Goal: Information Seeking & Learning: Learn about a topic

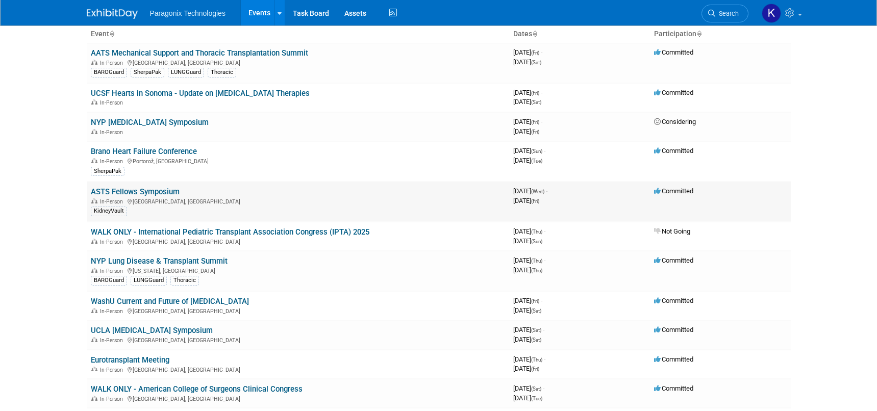
scroll to position [60, 0]
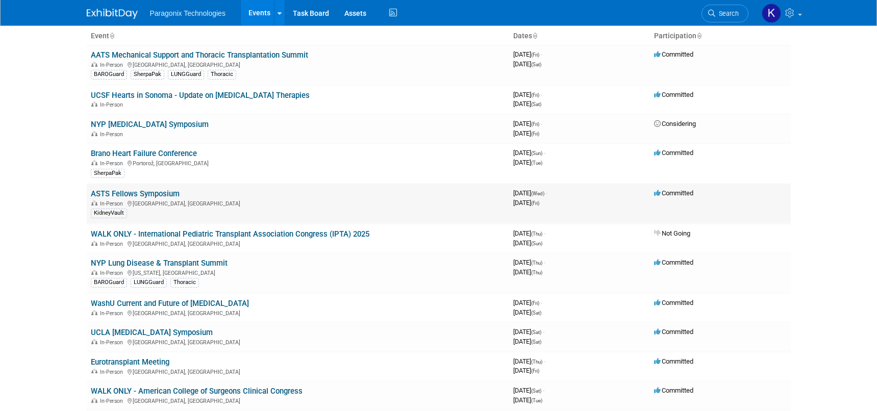
click at [164, 195] on link "ASTS Fellows Symposium" at bounding box center [135, 193] width 89 height 9
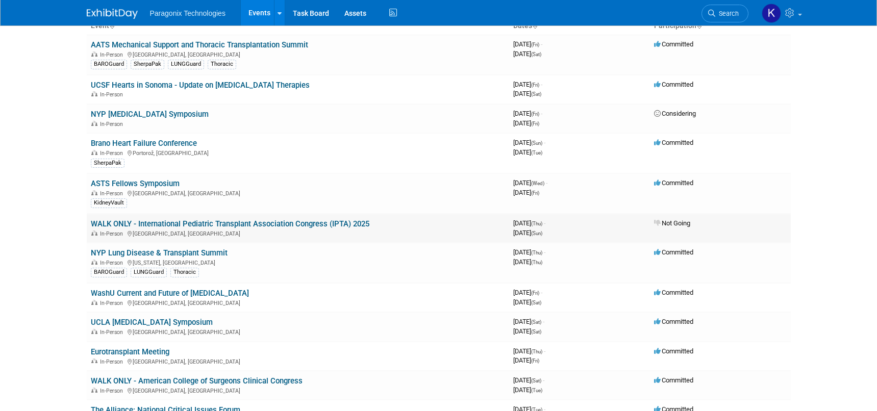
scroll to position [77, 0]
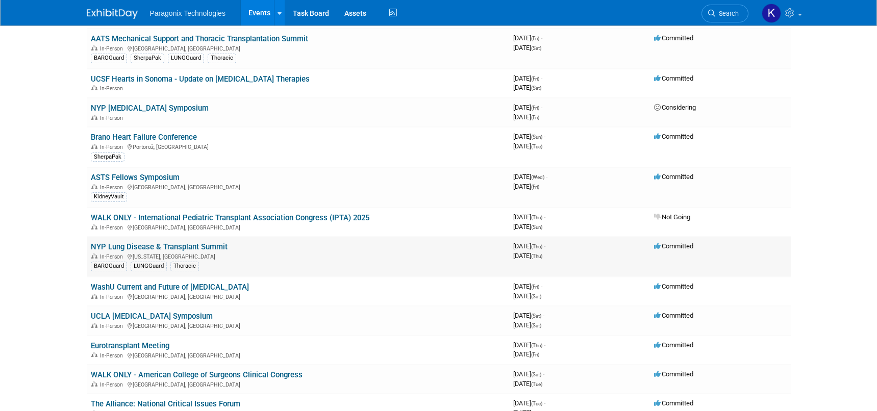
click at [208, 246] on link "NYP Lung Disease & Transplant Summit" at bounding box center [159, 246] width 137 height 9
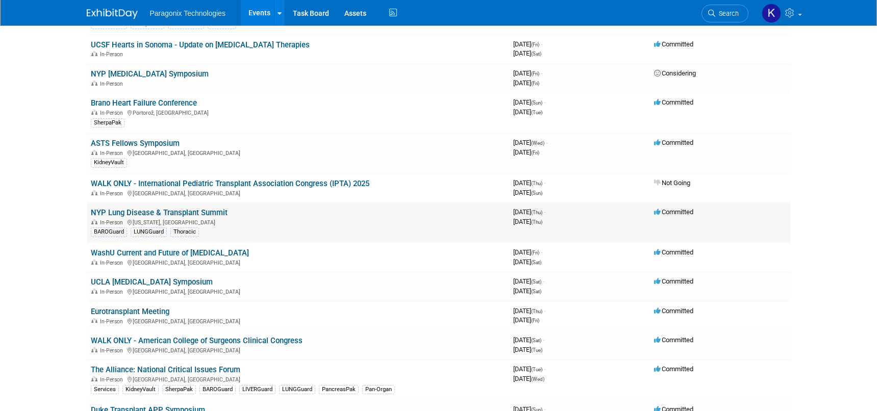
scroll to position [123, 0]
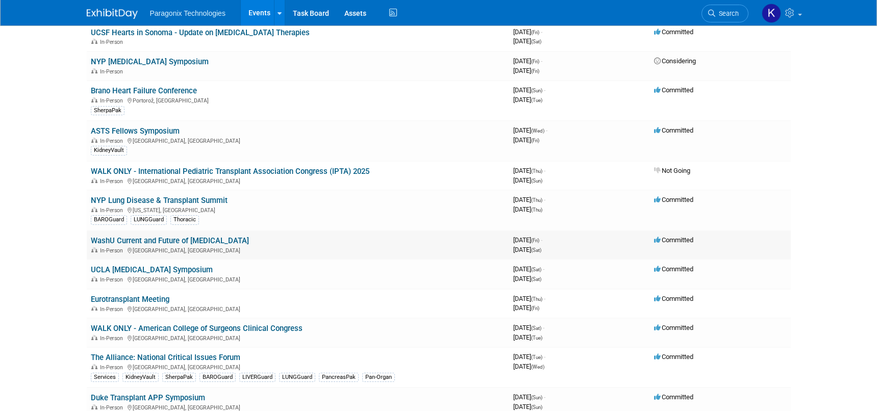
click at [187, 242] on link "WashU Current and Future of [MEDICAL_DATA]" at bounding box center [170, 240] width 158 height 9
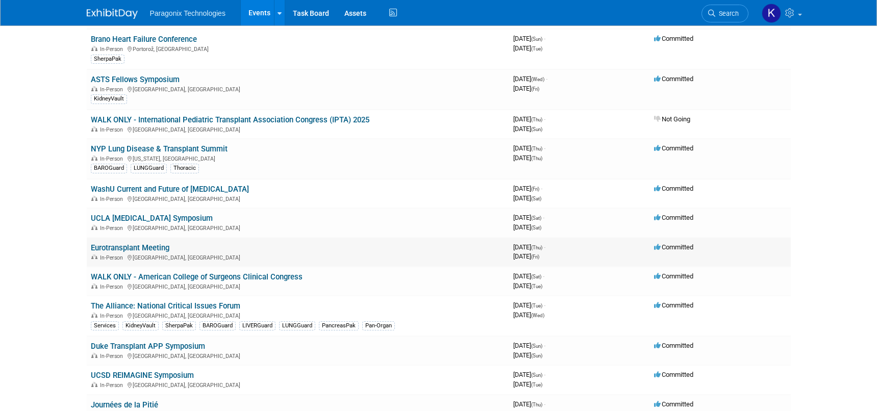
scroll to position [175, 0]
click at [144, 250] on link "Eurotransplant Meeting" at bounding box center [130, 246] width 79 height 9
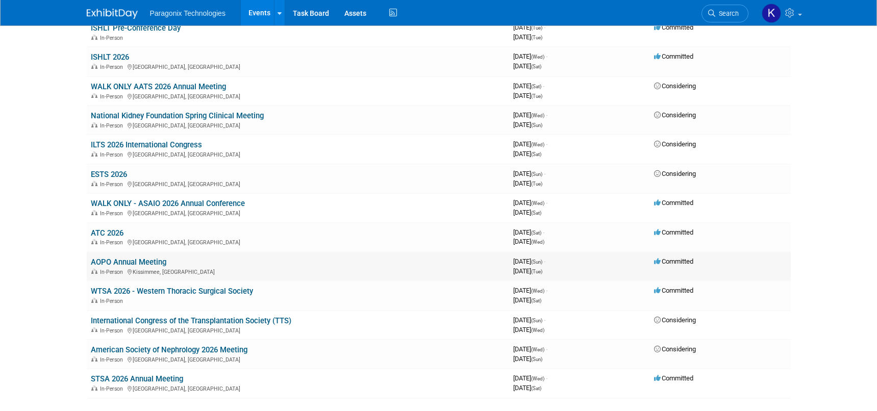
scroll to position [1446, 0]
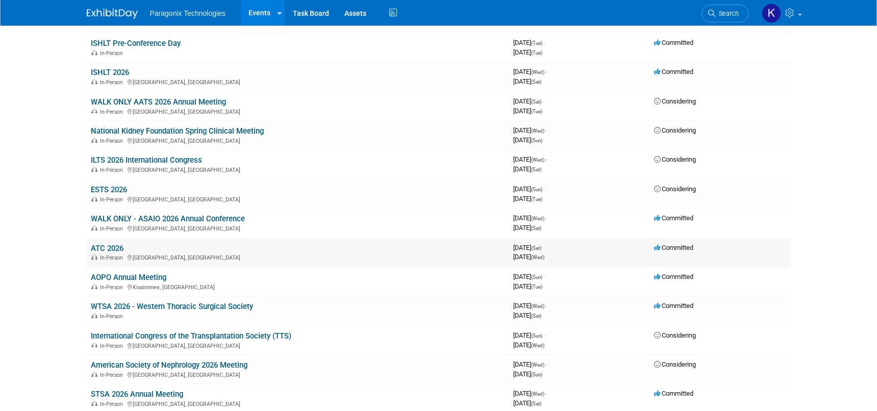
click at [114, 247] on link "ATC 2026" at bounding box center [107, 248] width 33 height 9
click at [221, 307] on link "WTSA 2026 - Western Thoracic Surgical Society" at bounding box center [172, 306] width 162 height 9
click at [173, 104] on link "WALK ONLY AATS 2026 Annual Meeting" at bounding box center [158, 101] width 135 height 9
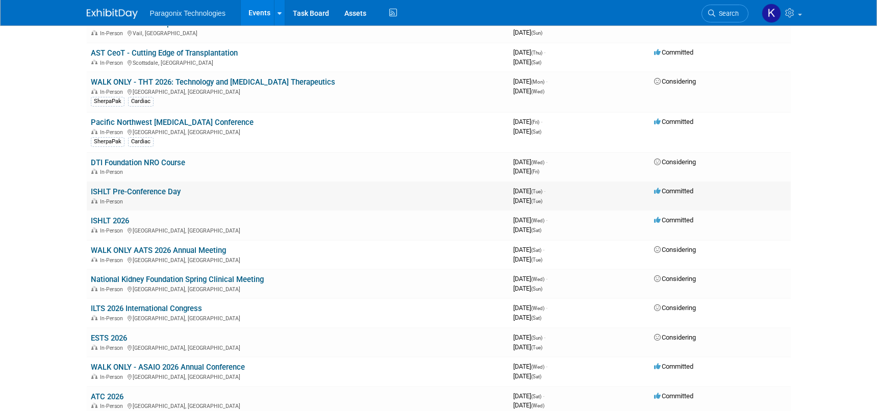
scroll to position [1296, 0]
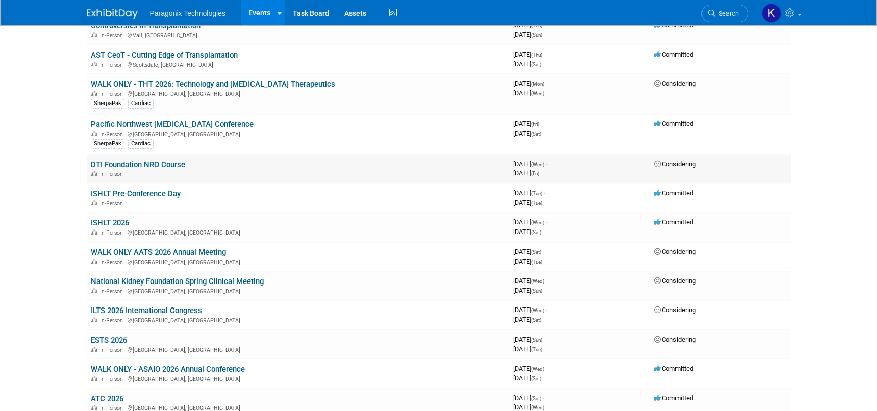
click at [134, 167] on link "DTI Foundation NRO Course" at bounding box center [138, 164] width 94 height 9
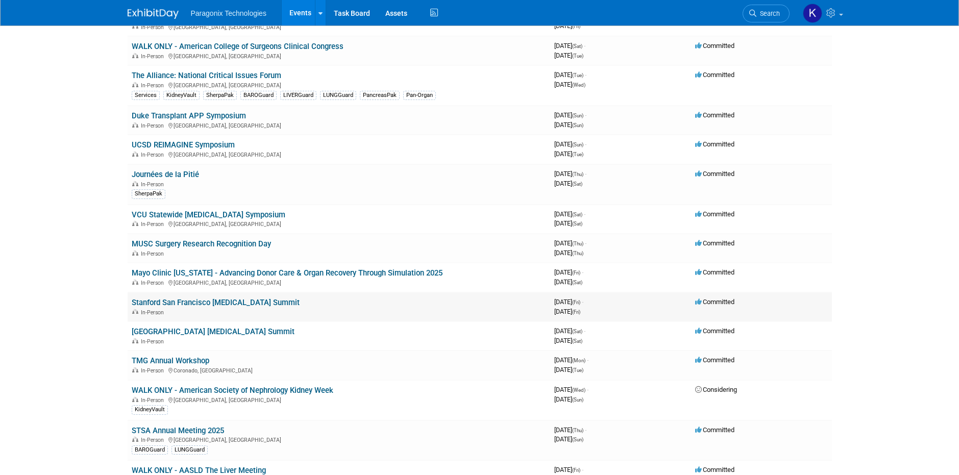
scroll to position [406, 0]
click at [193, 242] on link "MUSC Surgery Research Recognition Day" at bounding box center [201, 243] width 139 height 9
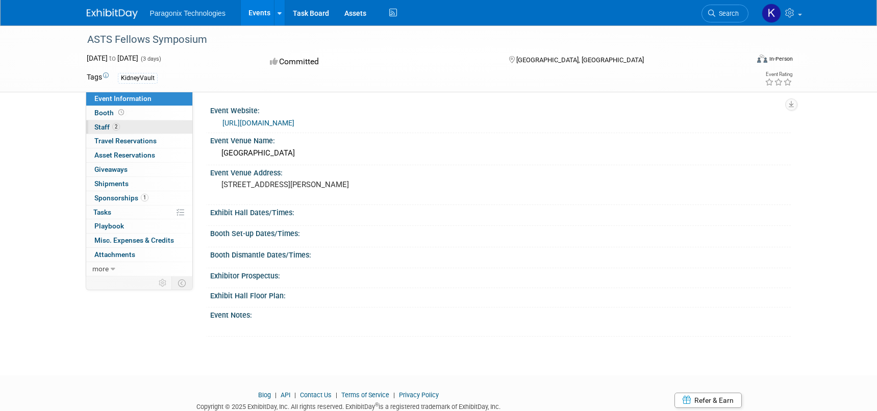
click at [101, 125] on span "Staff 2" at bounding box center [107, 127] width 26 height 8
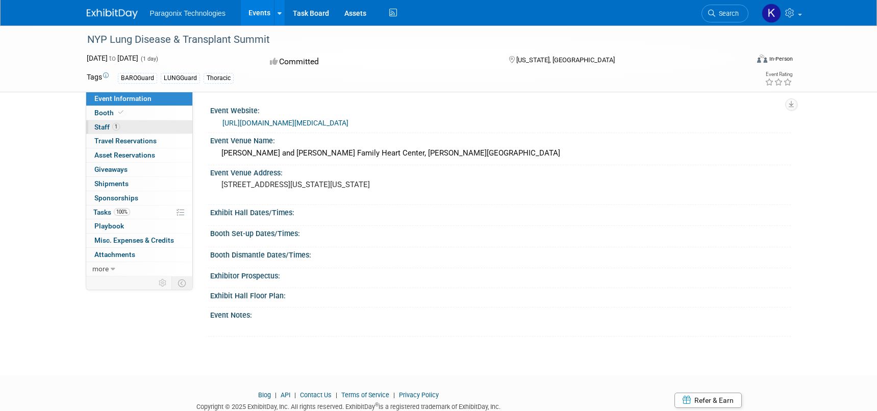
click at [108, 122] on link "1 Staff 1" at bounding box center [139, 127] width 106 height 14
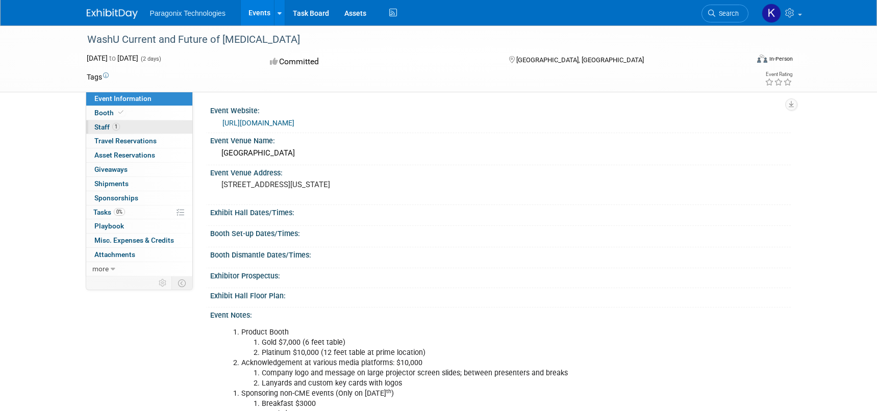
click at [106, 128] on span "Staff 1" at bounding box center [107, 127] width 26 height 8
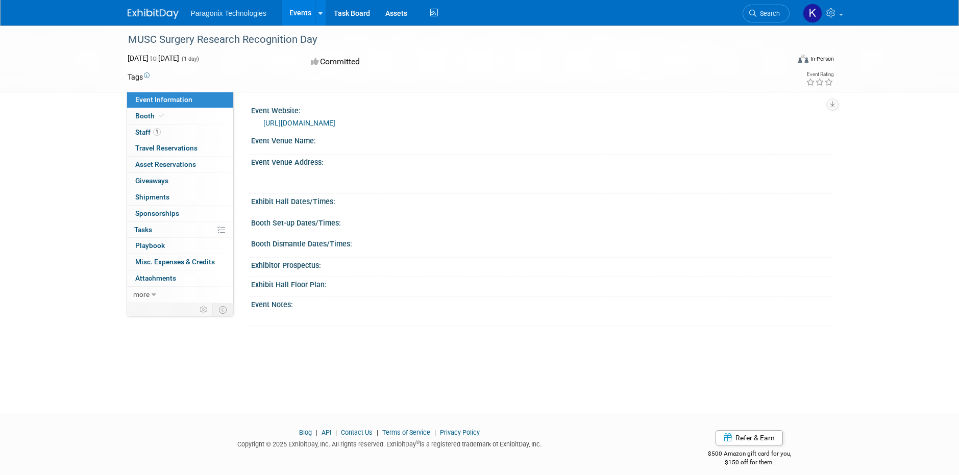
click at [335, 124] on link "[URL][DOMAIN_NAME]" at bounding box center [299, 123] width 72 height 8
click at [146, 11] on img at bounding box center [153, 14] width 51 height 10
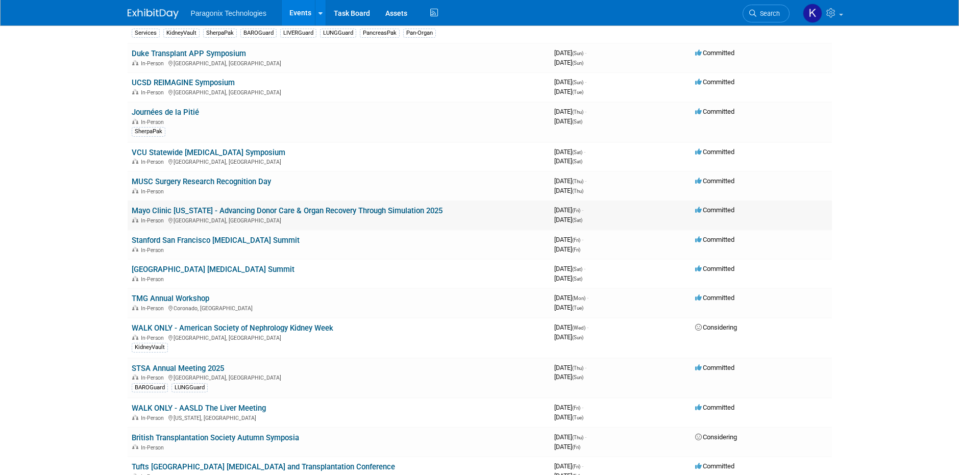
scroll to position [466, 0]
click at [289, 243] on link "Stanford San Francisco [MEDICAL_DATA] Summit" at bounding box center [216, 241] width 168 height 9
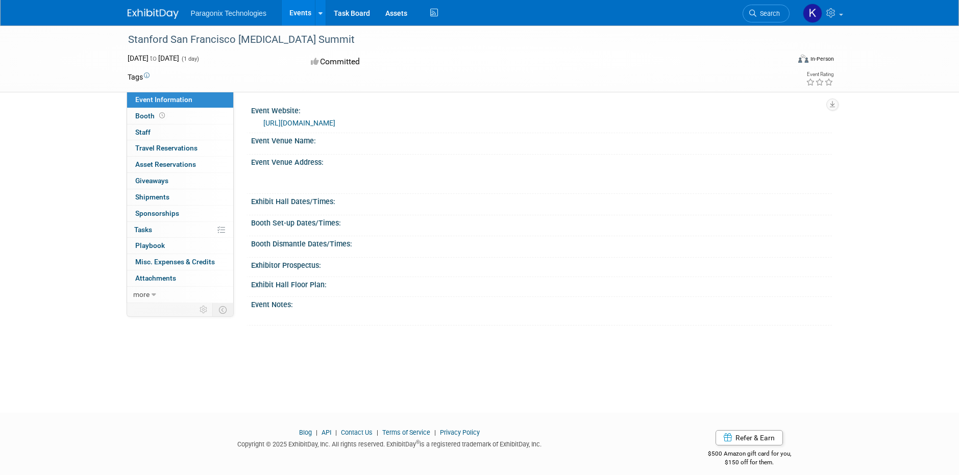
click at [335, 124] on link "https://stanford.cloud-cme.com/course/courseoverview?P=5&EID=53604" at bounding box center [299, 123] width 72 height 8
click at [155, 17] on img at bounding box center [153, 14] width 51 height 10
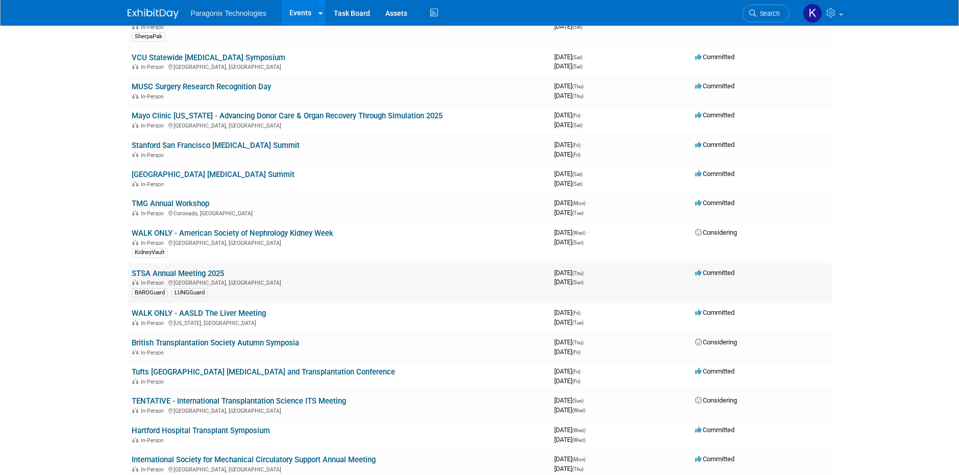
scroll to position [563, 0]
click at [223, 274] on link "STSA Annual Meeting 2025" at bounding box center [178, 272] width 92 height 9
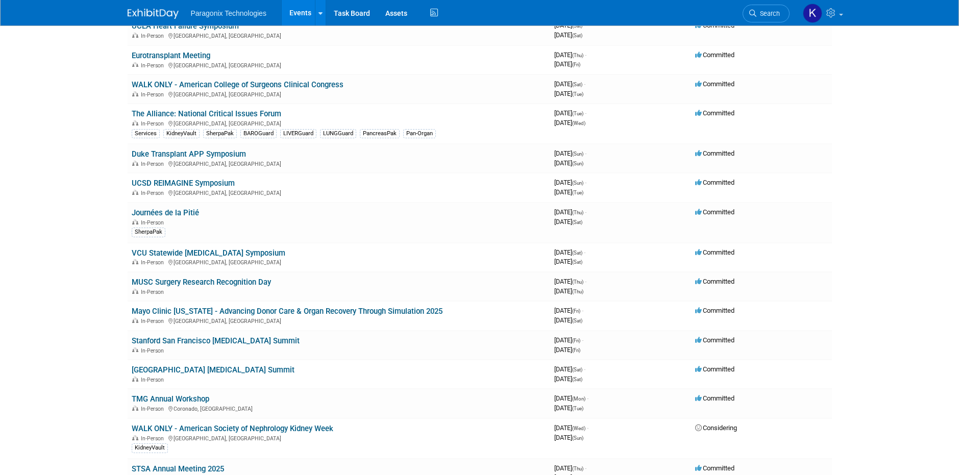
scroll to position [373, 0]
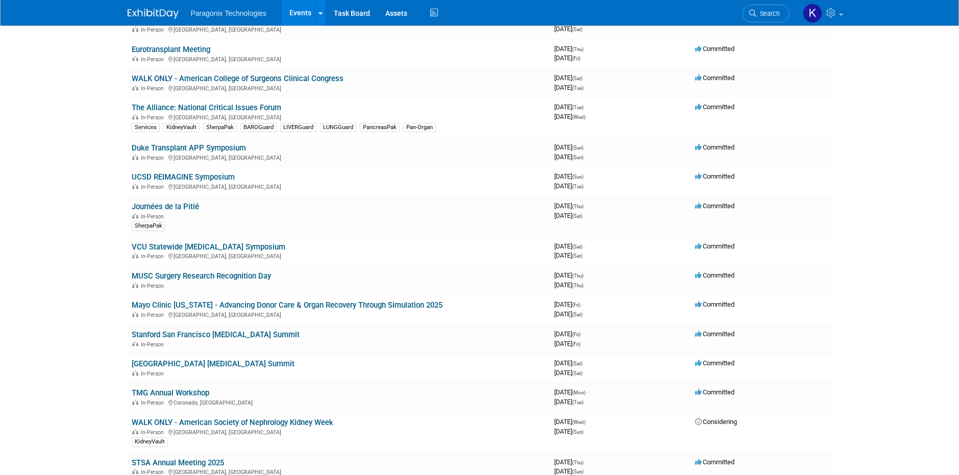
click at [215, 363] on link "Piedmont Hospital Heart Failure Summit" at bounding box center [213, 363] width 163 height 9
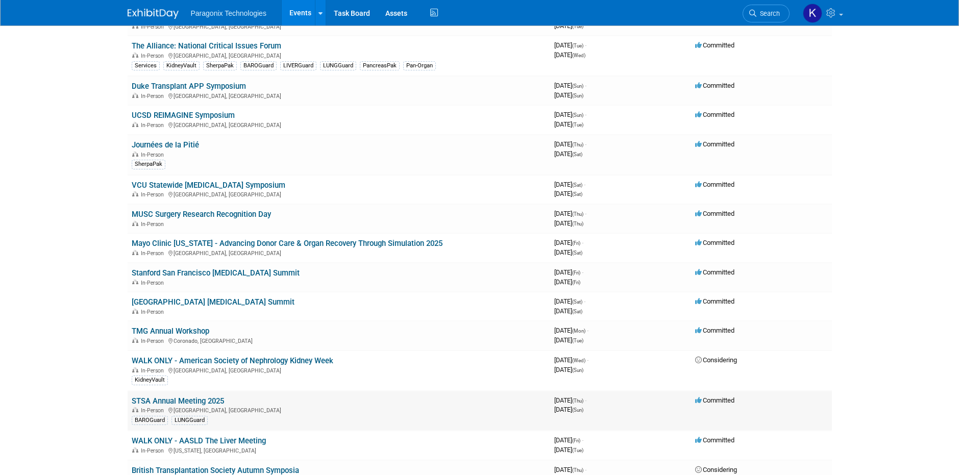
scroll to position [436, 0]
click at [203, 400] on link "STSA Annual Meeting 2025" at bounding box center [178, 399] width 92 height 9
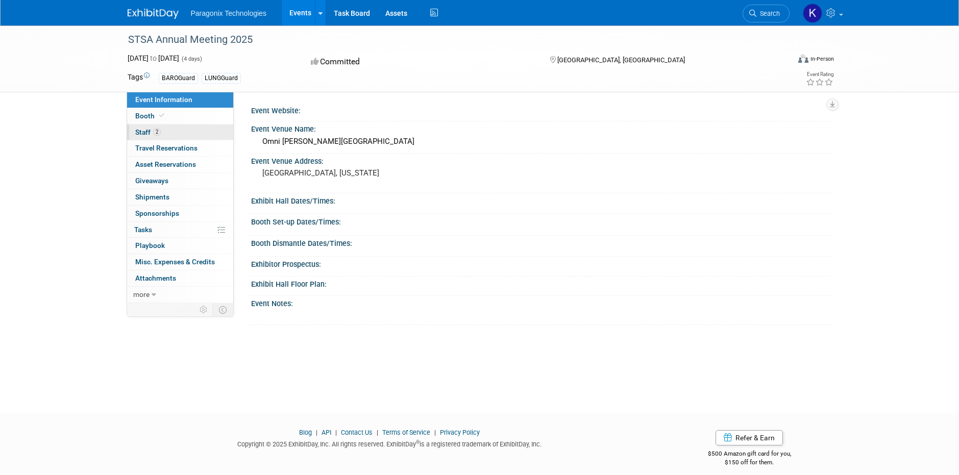
click at [135, 131] on span "Staff 2" at bounding box center [148, 132] width 26 height 8
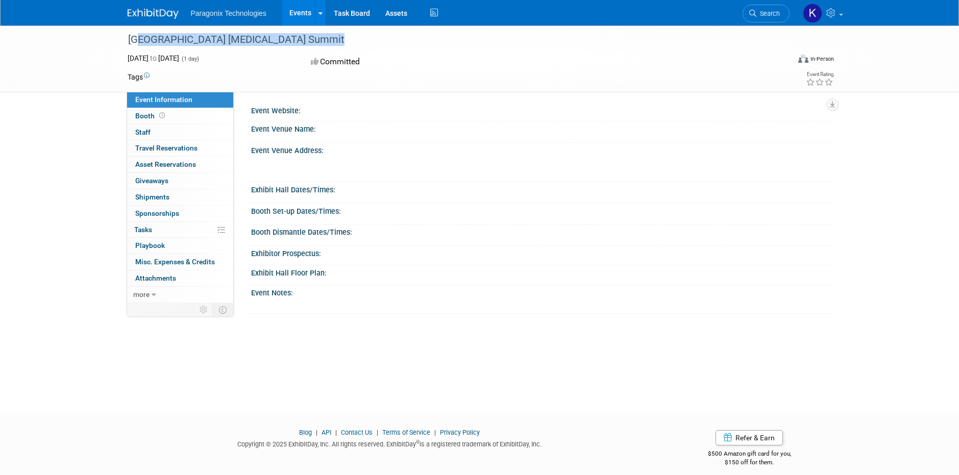
drag, startPoint x: 142, startPoint y: 39, endPoint x: 333, endPoint y: 47, distance: 190.5
click at [333, 48] on div "[GEOGRAPHIC_DATA] [MEDICAL_DATA] Summit" at bounding box center [448, 40] width 649 height 18
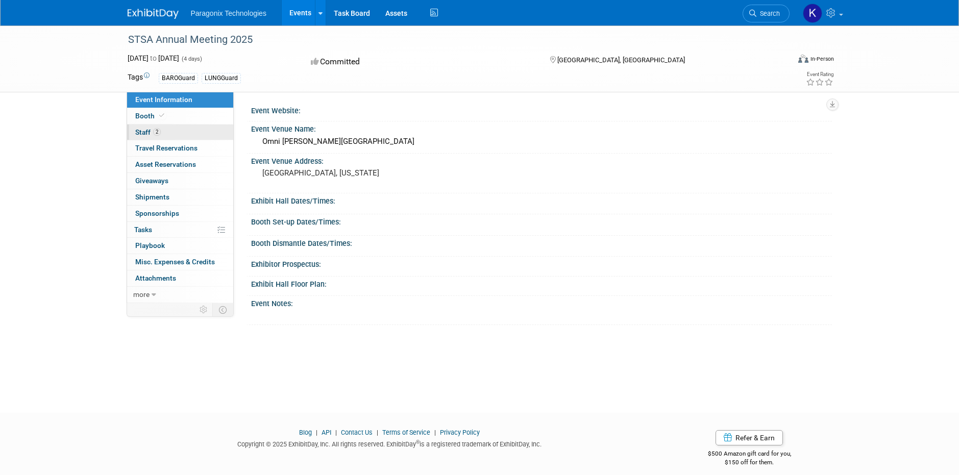
click at [145, 128] on span "Staff 2" at bounding box center [148, 132] width 26 height 8
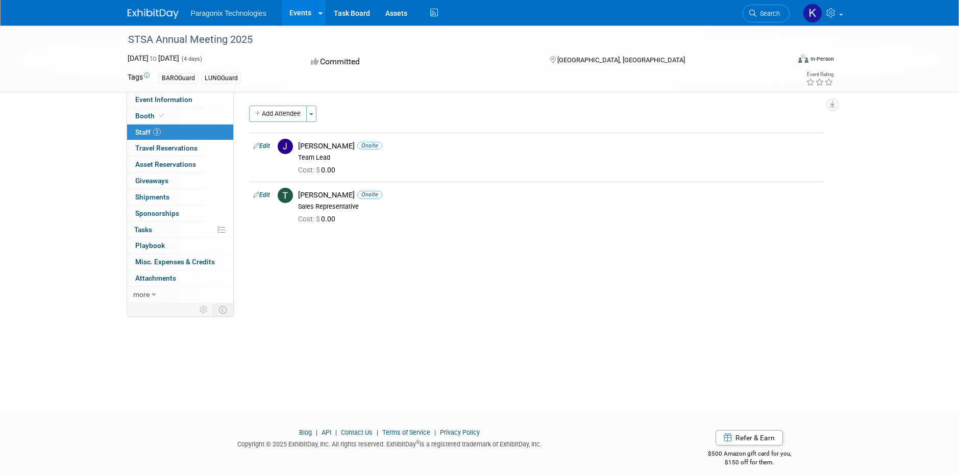
drag, startPoint x: 164, startPoint y: 151, endPoint x: 168, endPoint y: 126, distance: 25.2
click at [164, 151] on span "Travel Reservations 0" at bounding box center [166, 148] width 62 height 8
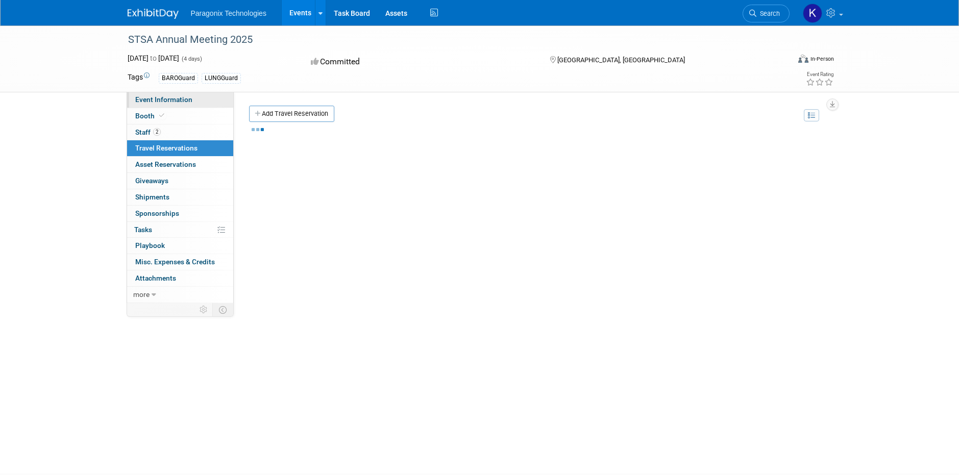
click at [161, 98] on span "Event Information" at bounding box center [163, 99] width 57 height 8
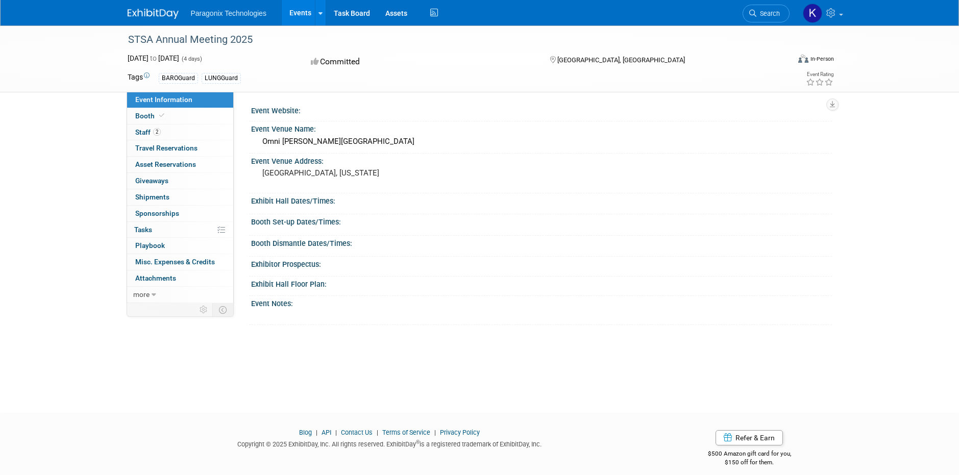
drag, startPoint x: 128, startPoint y: 38, endPoint x: 256, endPoint y: 41, distance: 128.6
click at [260, 42] on div "STSA Annual Meeting 2025" at bounding box center [448, 40] width 649 height 18
